Goal: Navigation & Orientation: Go to known website

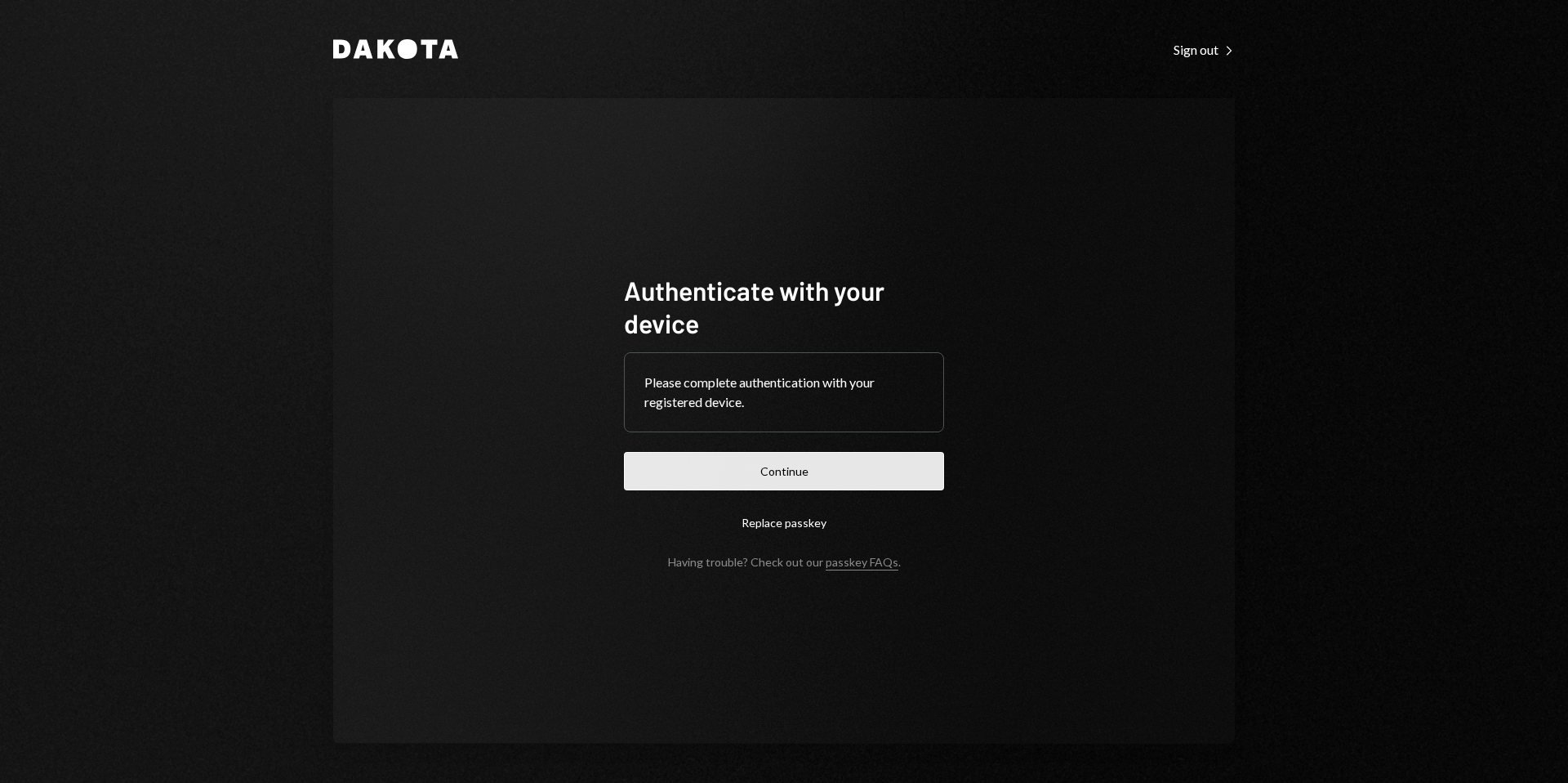
click at [773, 476] on button "Continue" at bounding box center [784, 471] width 320 height 38
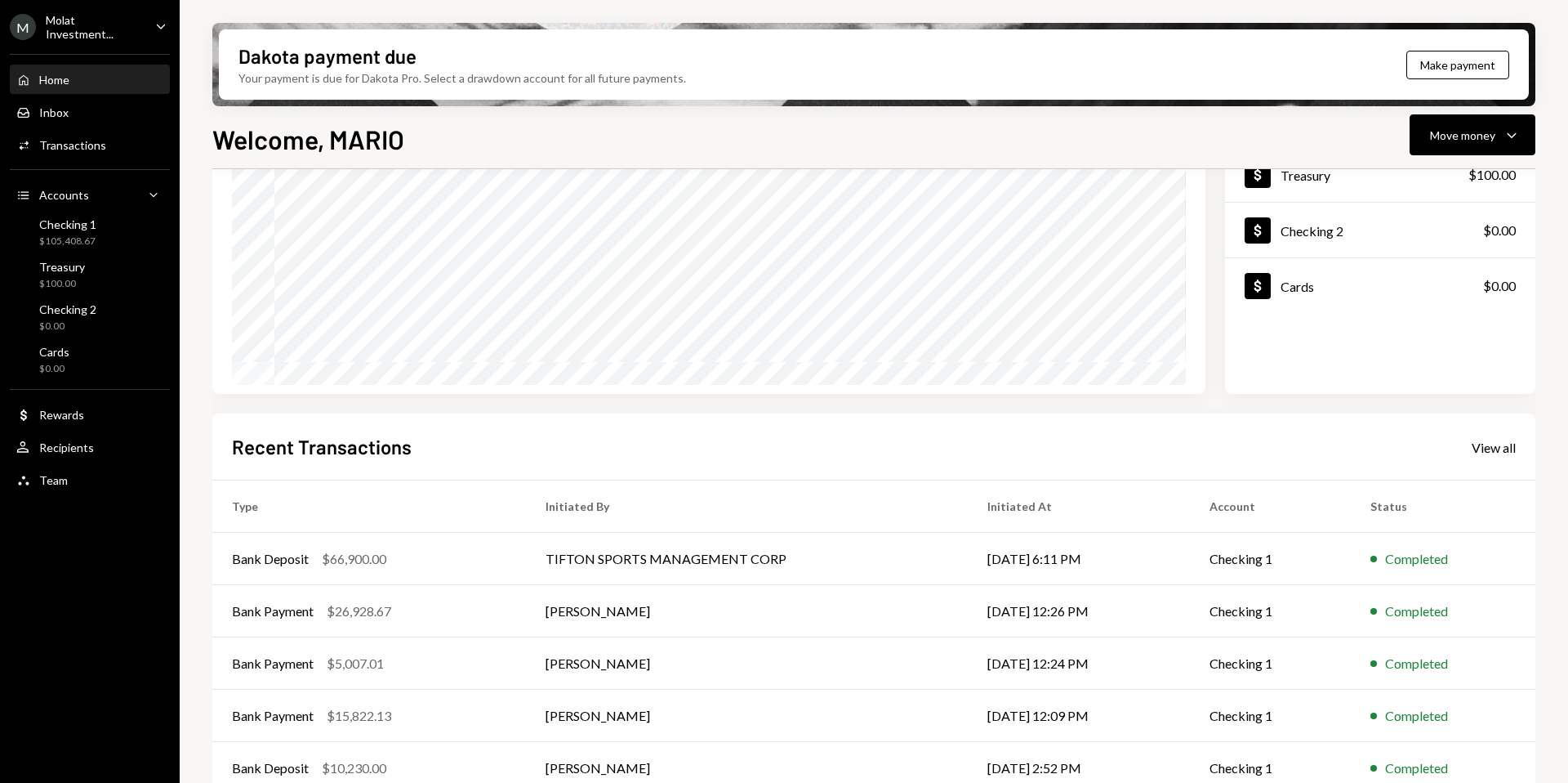
scroll to position [203, 0]
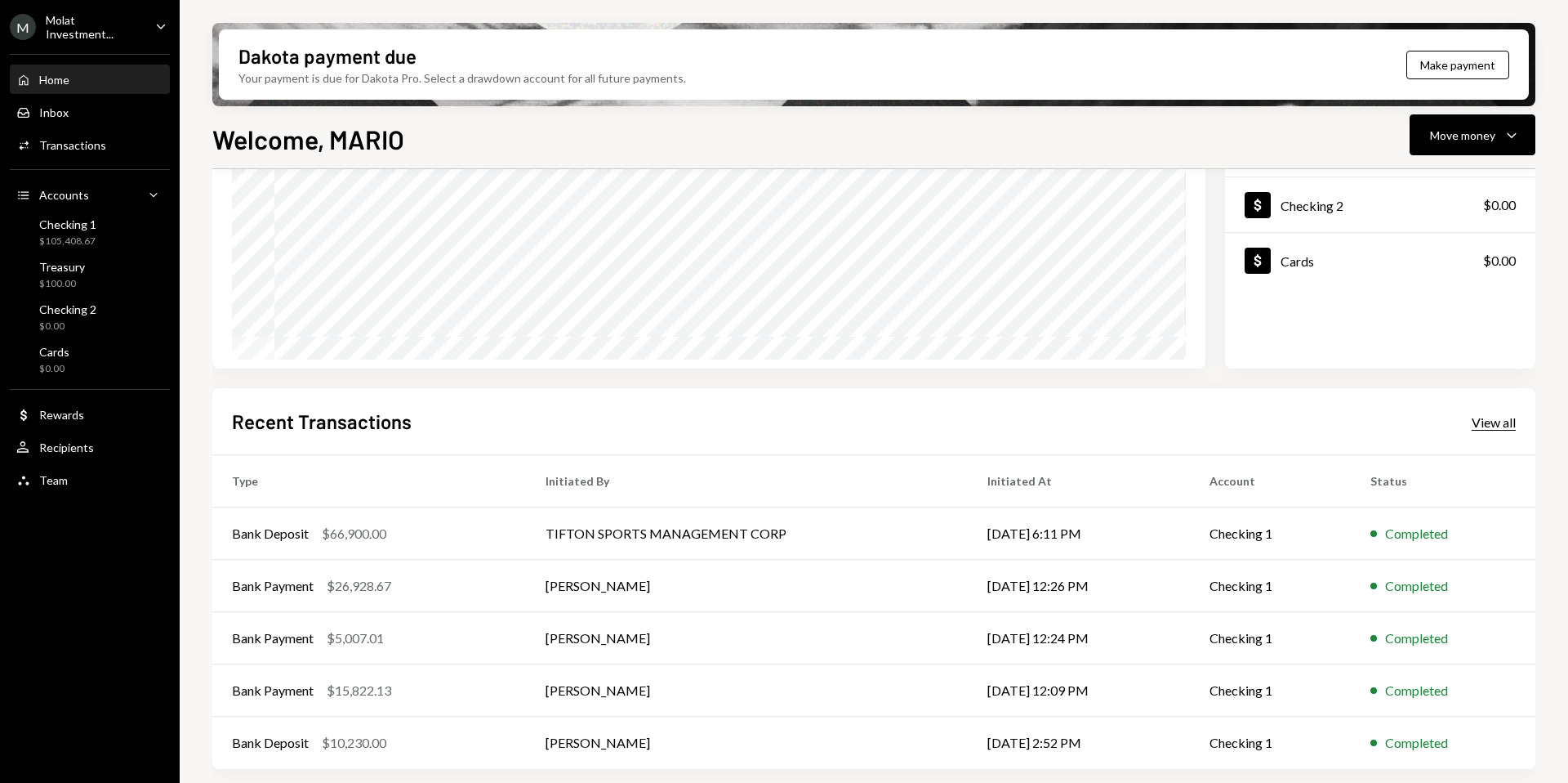
click at [1494, 426] on div "View all" at bounding box center [1494, 422] width 44 height 17
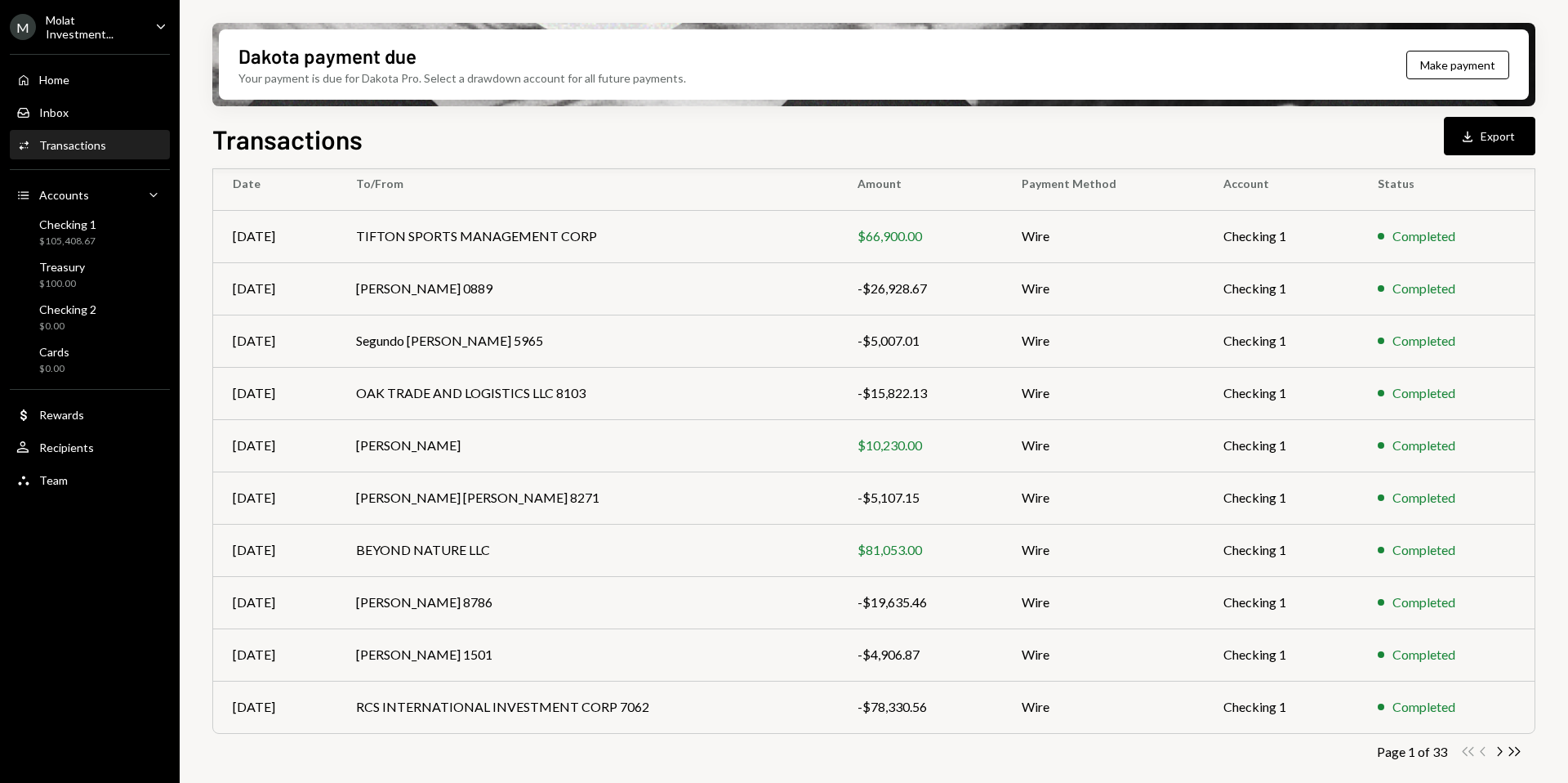
scroll to position [148, 0]
click at [82, 17] on div "M Molat Investment..." at bounding box center [76, 26] width 133 height 27
click at [62, 539] on div "M Molat Investment... Caret Down Home Home Inbox Inbox Activities Transactions …" at bounding box center [90, 392] width 180 height 783
click at [49, 83] on div "Home" at bounding box center [54, 80] width 30 height 14
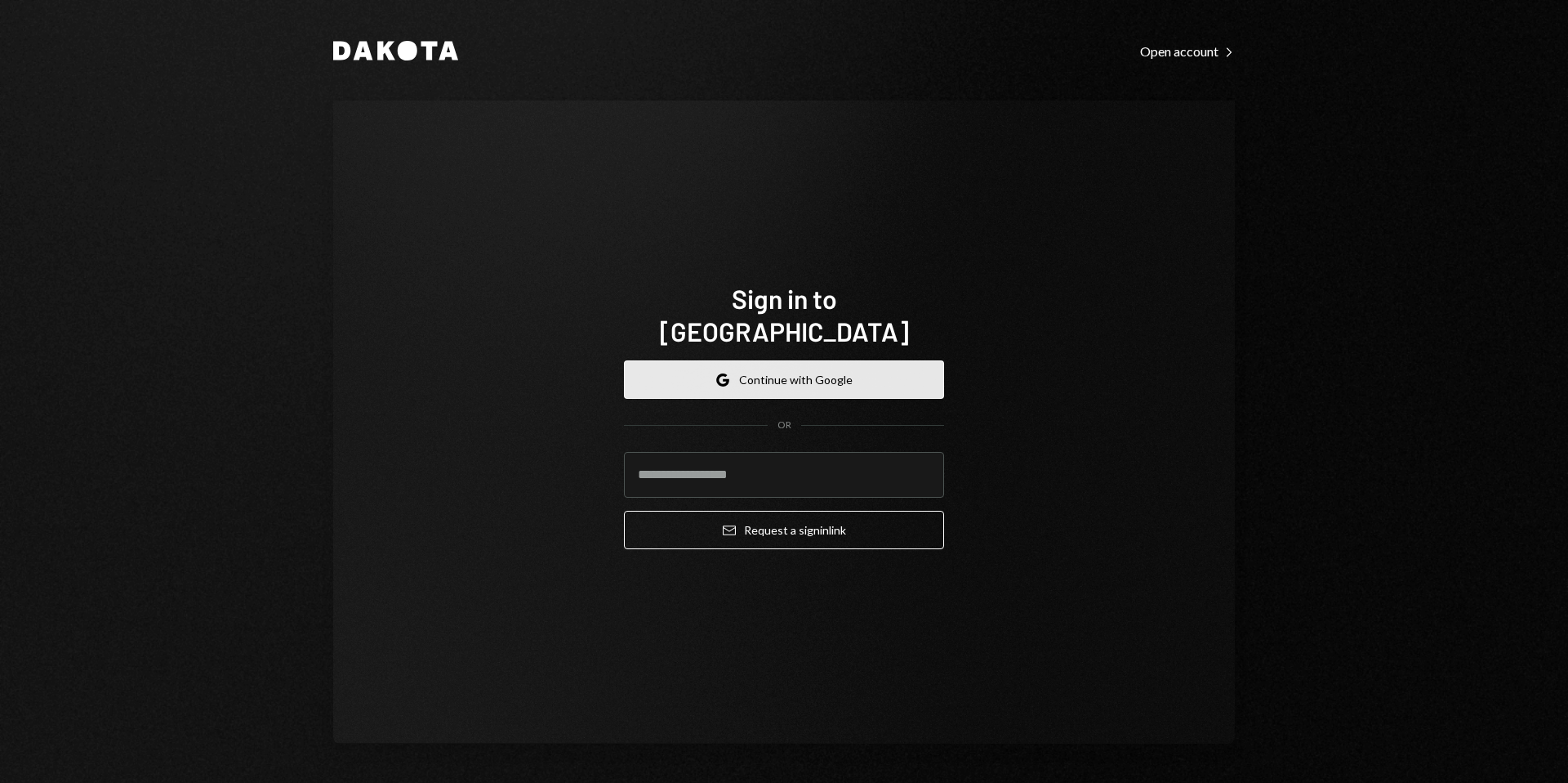
click at [769, 360] on button "Google Continue with Google" at bounding box center [784, 379] width 320 height 38
